Goal: Task Accomplishment & Management: Complete application form

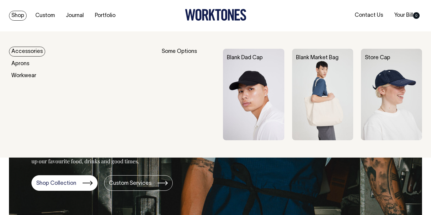
click at [14, 16] on link "Shop" at bounding box center [18, 16] width 18 height 10
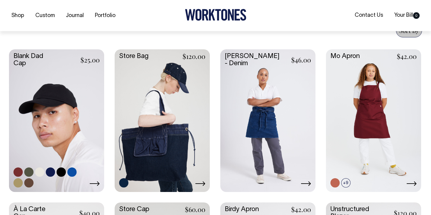
scroll to position [240, 0]
click at [55, 101] on link at bounding box center [56, 119] width 95 height 141
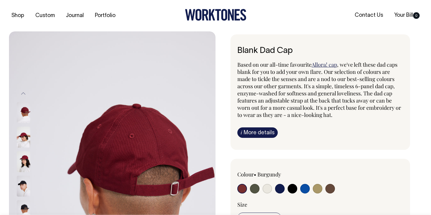
click at [266, 188] on input "radio" at bounding box center [267, 189] width 10 height 10
radio input "true"
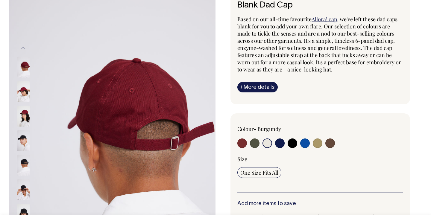
click at [268, 146] on input "radio" at bounding box center [267, 143] width 10 height 10
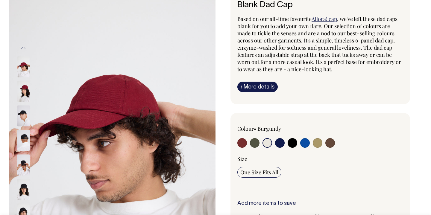
click at [23, 165] on img at bounding box center [23, 164] width 13 height 21
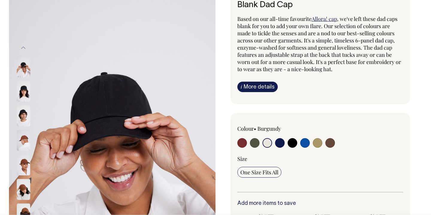
click at [24, 186] on img at bounding box center [23, 189] width 13 height 21
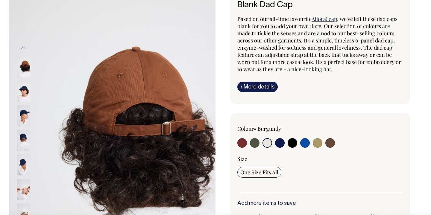
click at [24, 164] on img at bounding box center [23, 164] width 13 height 21
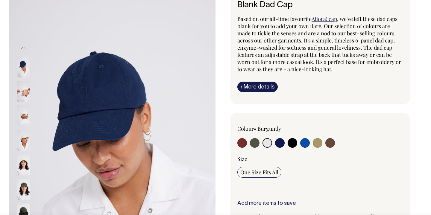
click at [21, 92] on img at bounding box center [23, 91] width 13 height 21
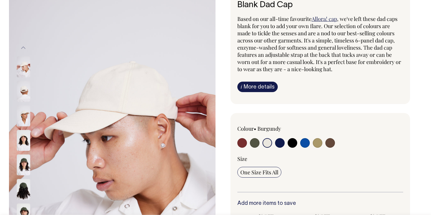
click at [28, 92] on img at bounding box center [23, 91] width 13 height 21
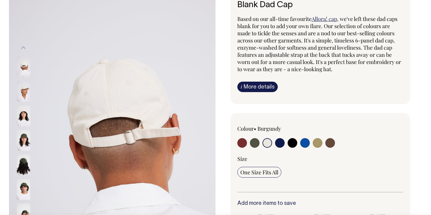
click at [27, 91] on img at bounding box center [23, 91] width 13 height 21
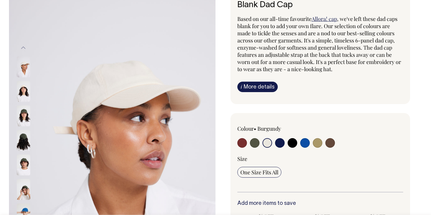
click at [25, 95] on img at bounding box center [23, 91] width 13 height 21
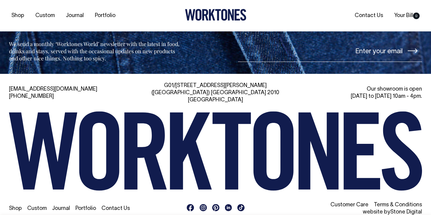
scroll to position [969, 0]
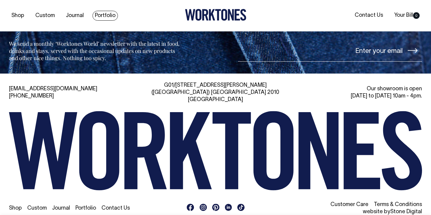
click at [106, 15] on link "Portfolio" at bounding box center [104, 16] width 25 height 10
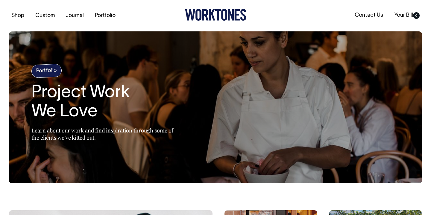
click at [72, 103] on h2 "Project Work We Love" at bounding box center [106, 102] width 150 height 38
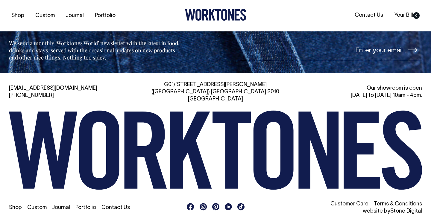
scroll to position [867, 0]
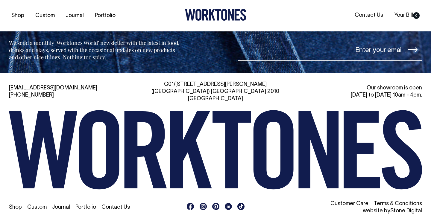
click at [203, 204] on icon at bounding box center [203, 206] width 4 height 4
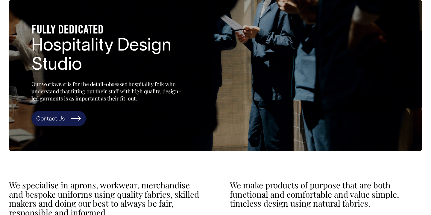
click at [62, 124] on link "Contact Us" at bounding box center [58, 119] width 54 height 16
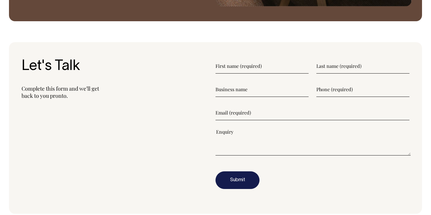
scroll to position [635, 0]
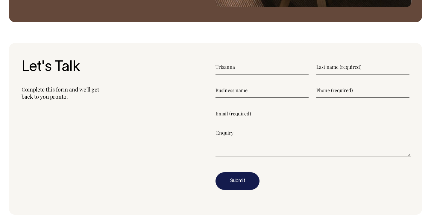
type input"] "Trisanna"
type input"] "Adrian"
type input"] "Sunshine James Street"
type input"] "0417959567"
type input"] "trisanna.adrian@st-albans.com.au"
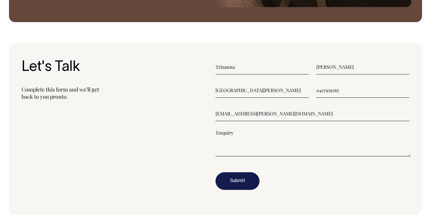
click at [243, 141] on textarea"] at bounding box center [312, 142] width 195 height 27
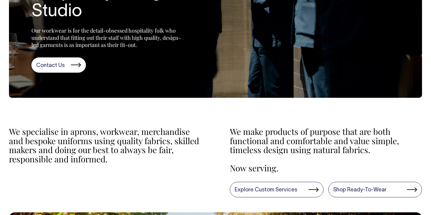
scroll to position [85, 0]
